Goal: Information Seeking & Learning: Learn about a topic

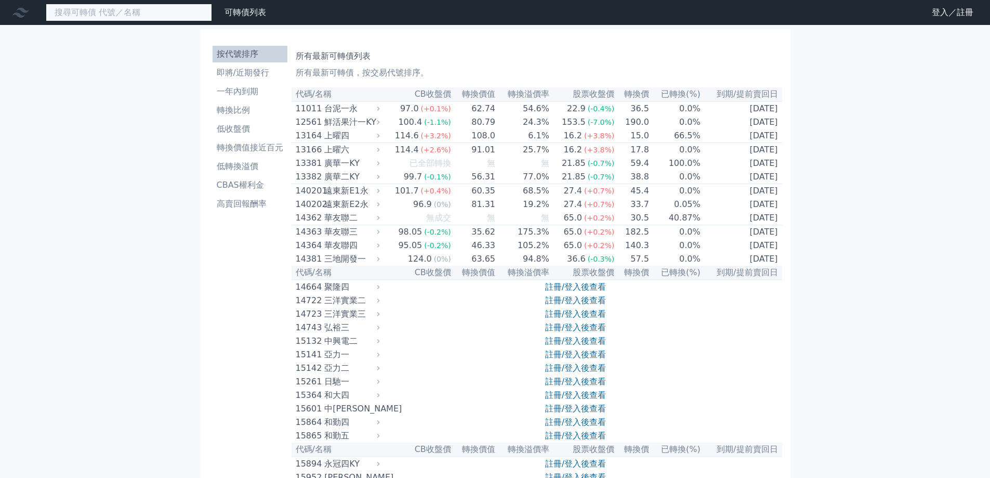
click at [155, 17] on input at bounding box center [129, 13] width 166 height 18
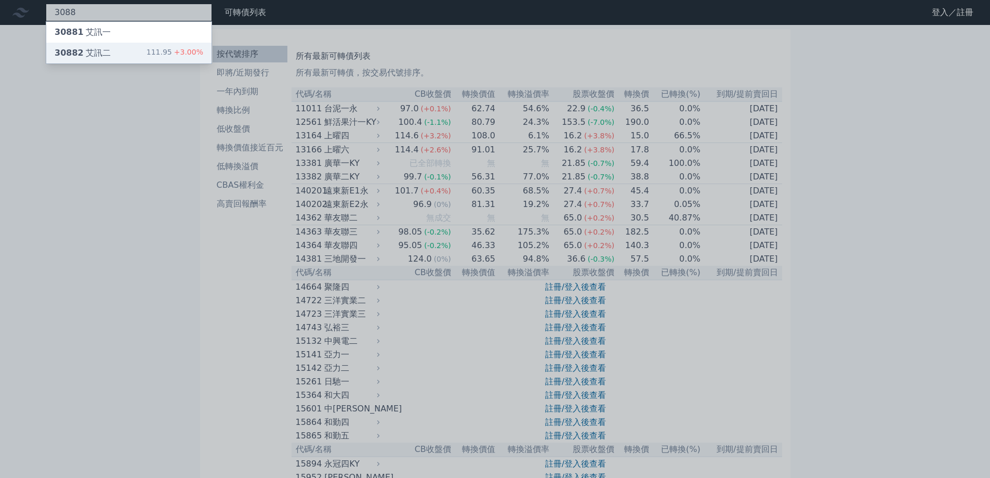
type input "3088"
click at [139, 49] on div "30882 艾訊二 111.95 +3.00%" at bounding box center [128, 53] width 165 height 21
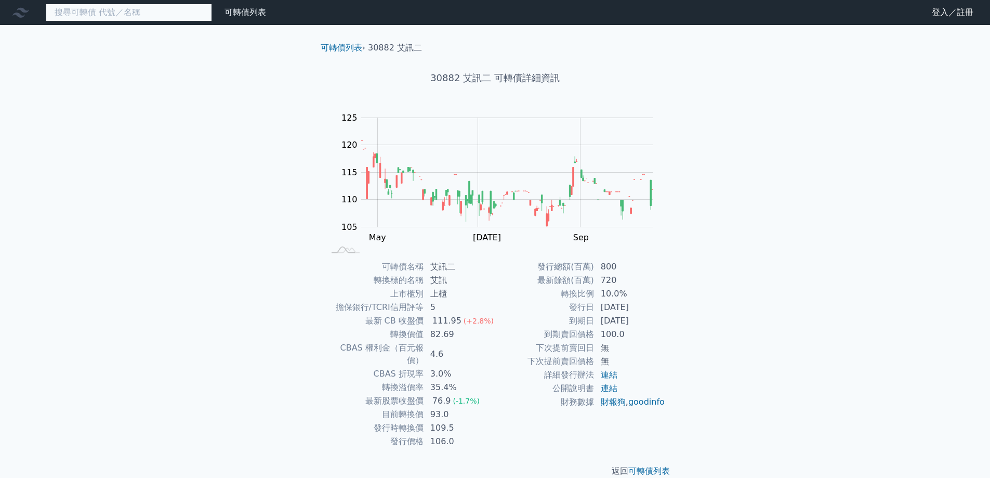
click at [172, 15] on input at bounding box center [129, 13] width 166 height 18
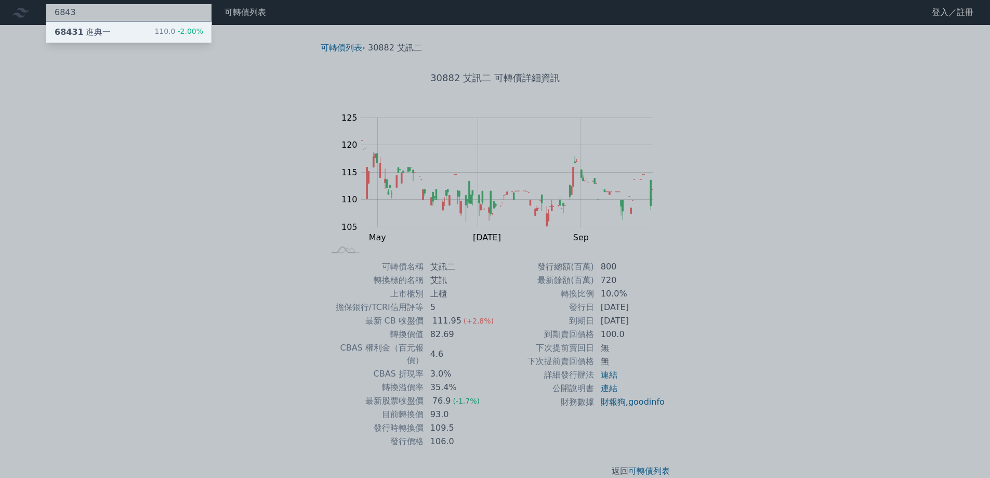
type input "6843"
click at [175, 29] on div "110.0 -2.00%" at bounding box center [178, 32] width 49 height 12
